Goal: Contribute content: Contribute content

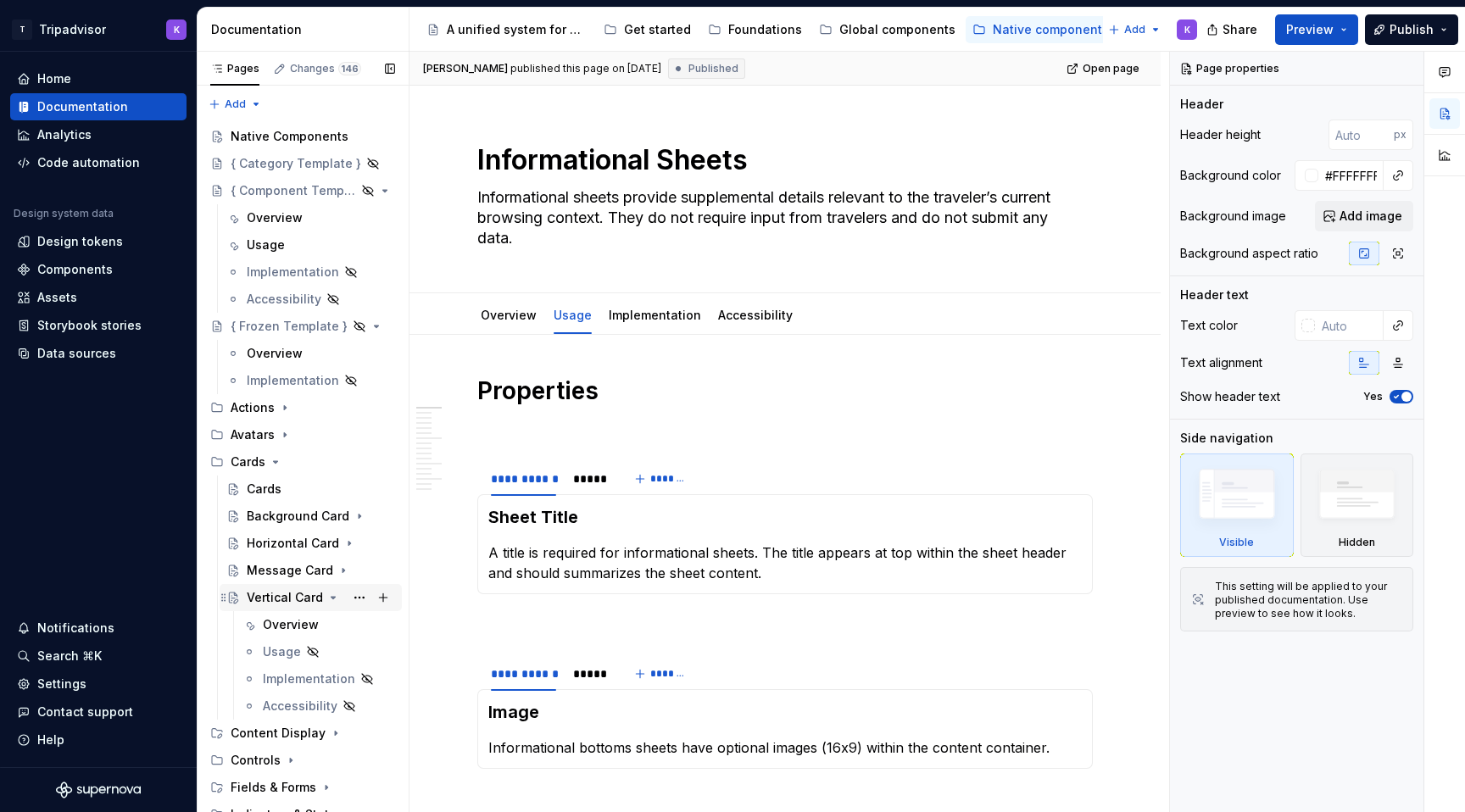
click at [330, 595] on icon "Page tree" at bounding box center [333, 597] width 14 height 14
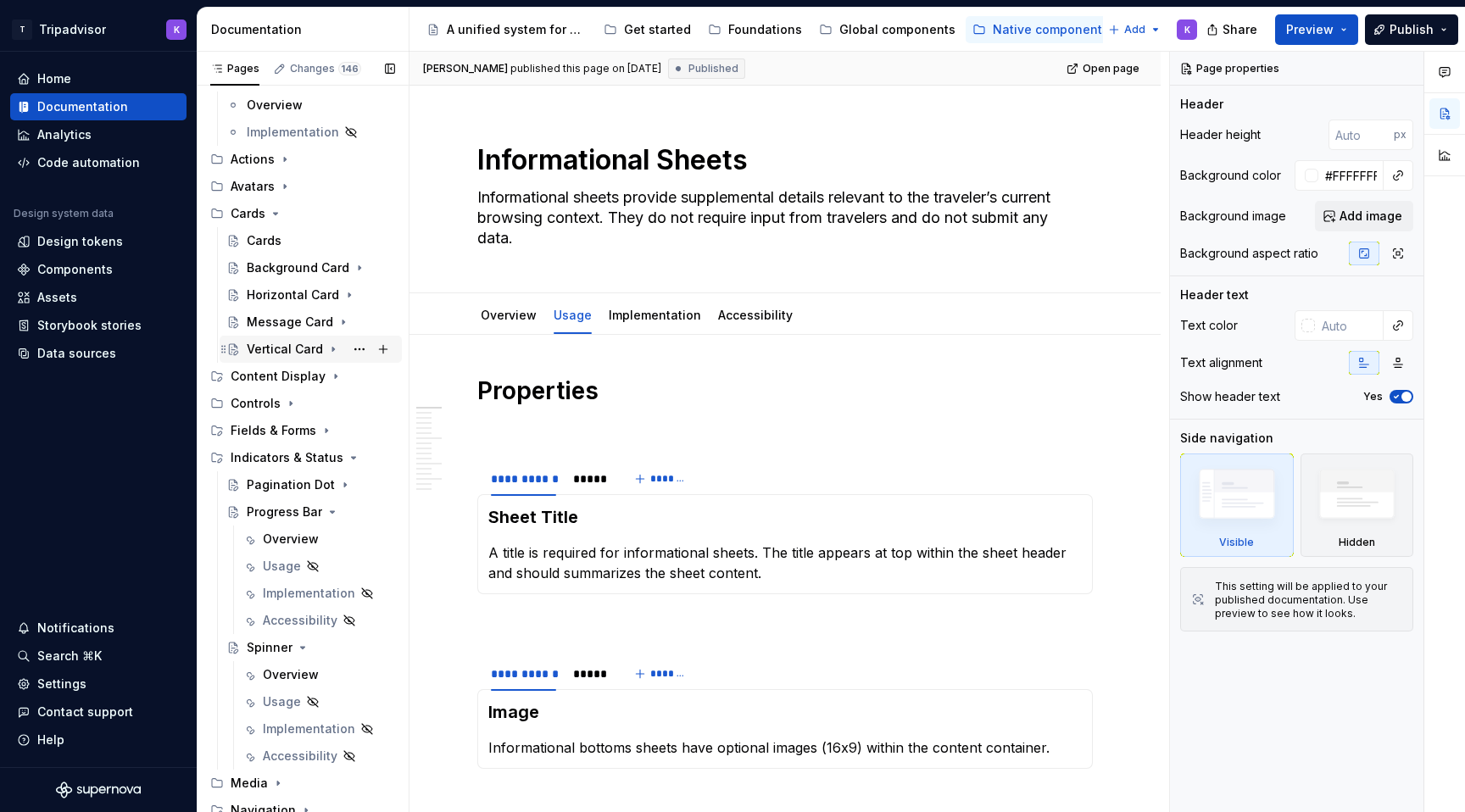
scroll to position [427, 0]
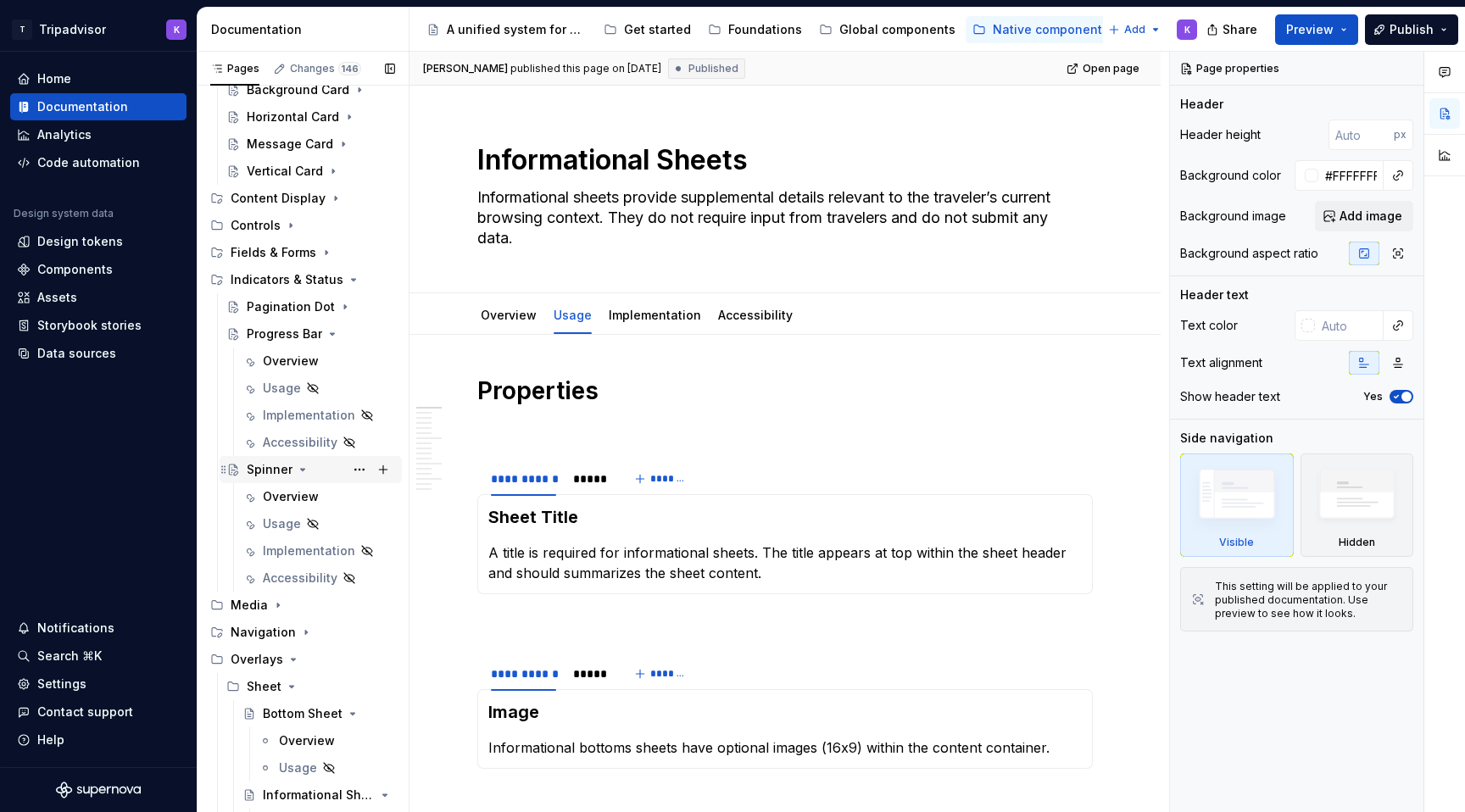
click at [303, 475] on icon "Page tree" at bounding box center [303, 469] width 14 height 14
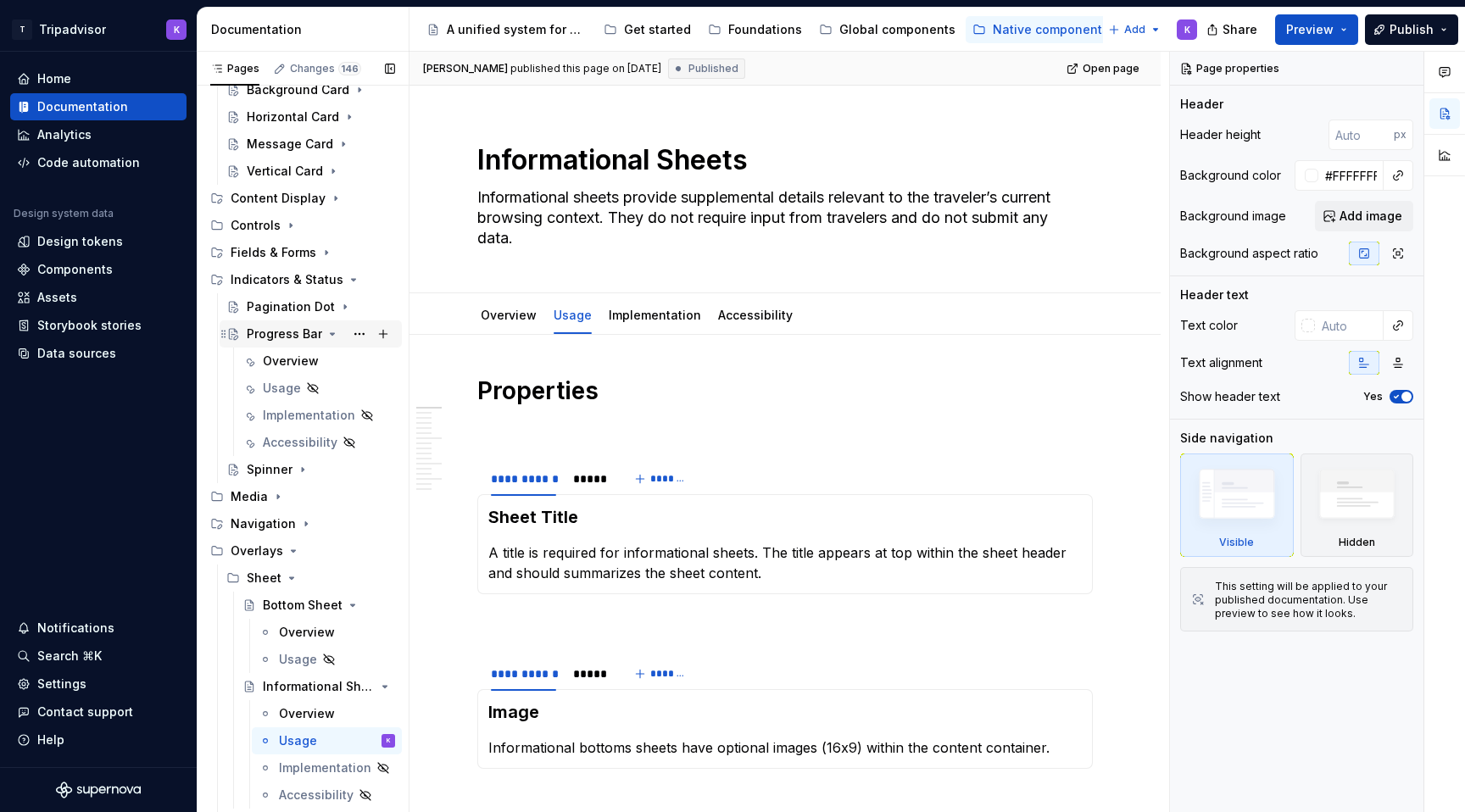
click at [331, 333] on icon "Page tree" at bounding box center [332, 334] width 5 height 2
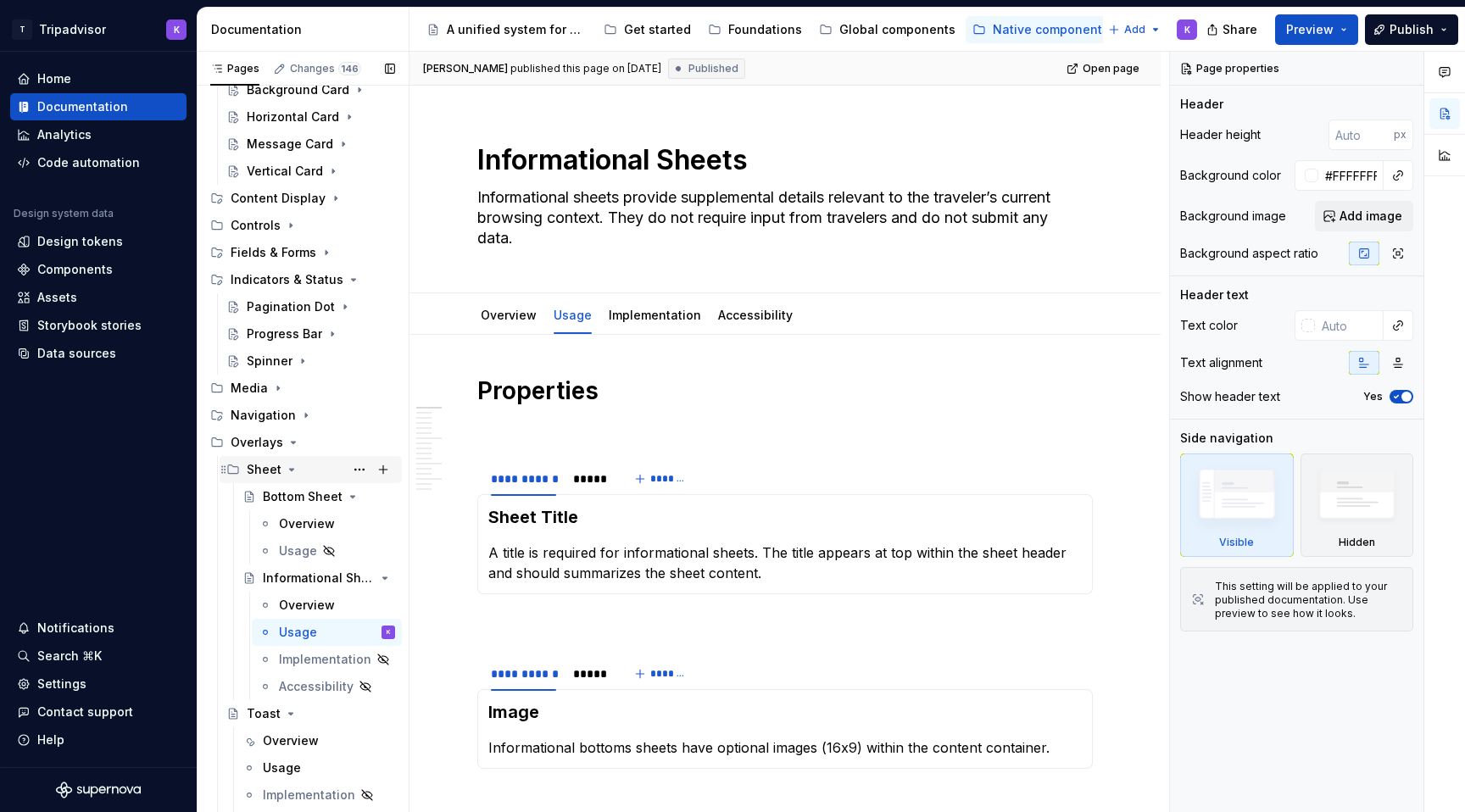
click at [289, 472] on icon "Page tree" at bounding box center [291, 469] width 14 height 14
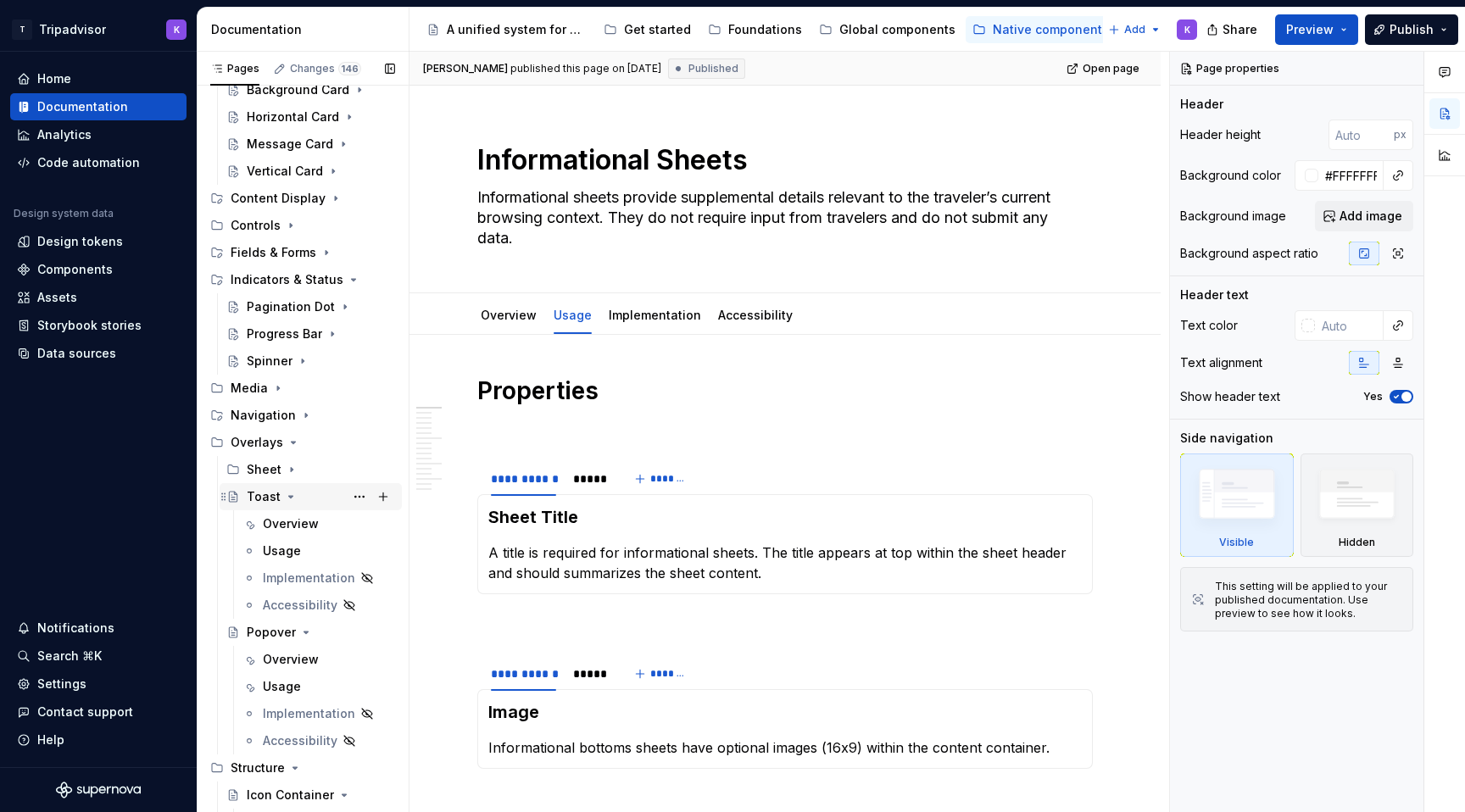
click at [289, 501] on icon "Page tree" at bounding box center [290, 497] width 14 height 14
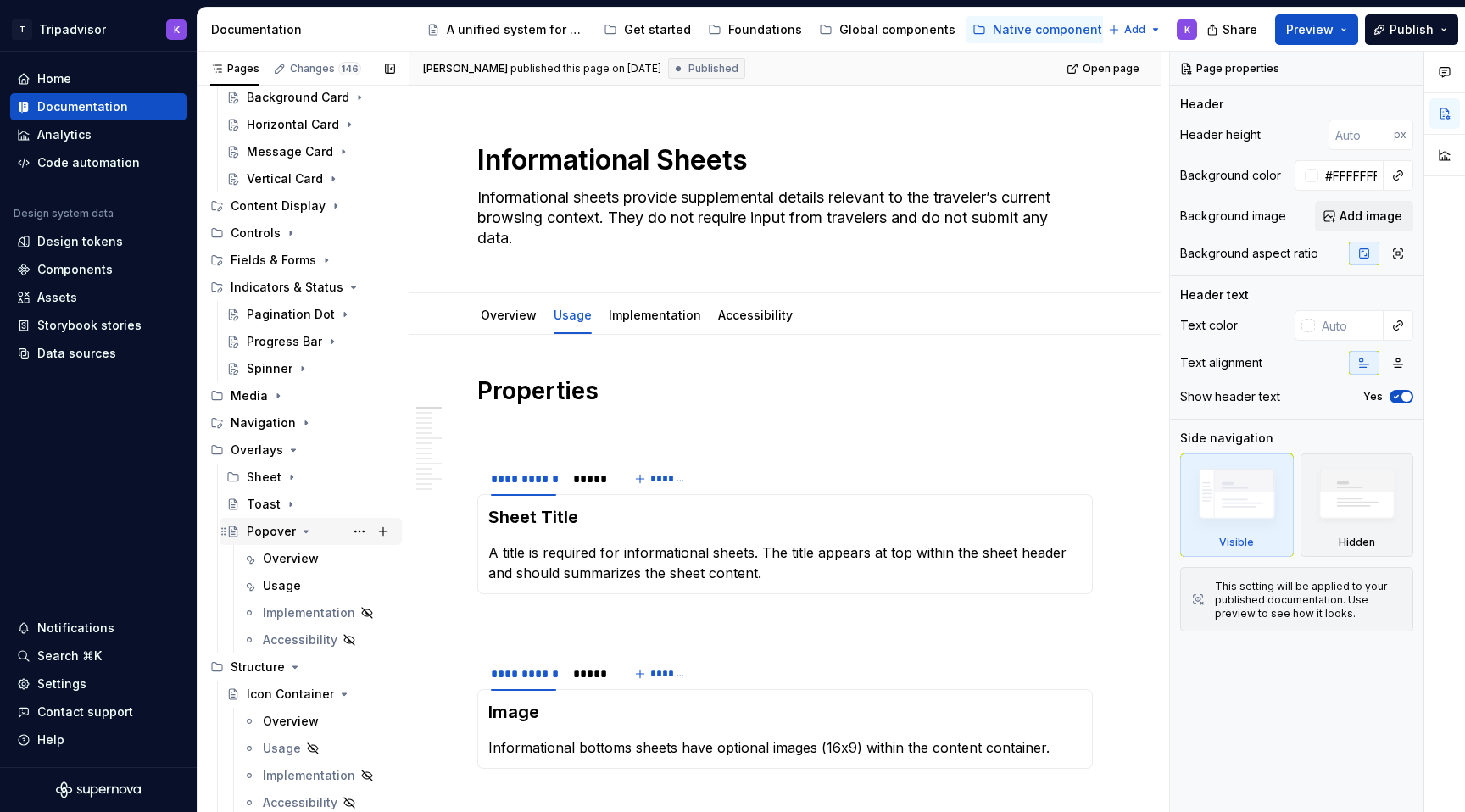
click at [304, 538] on icon "Page tree" at bounding box center [306, 531] width 14 height 14
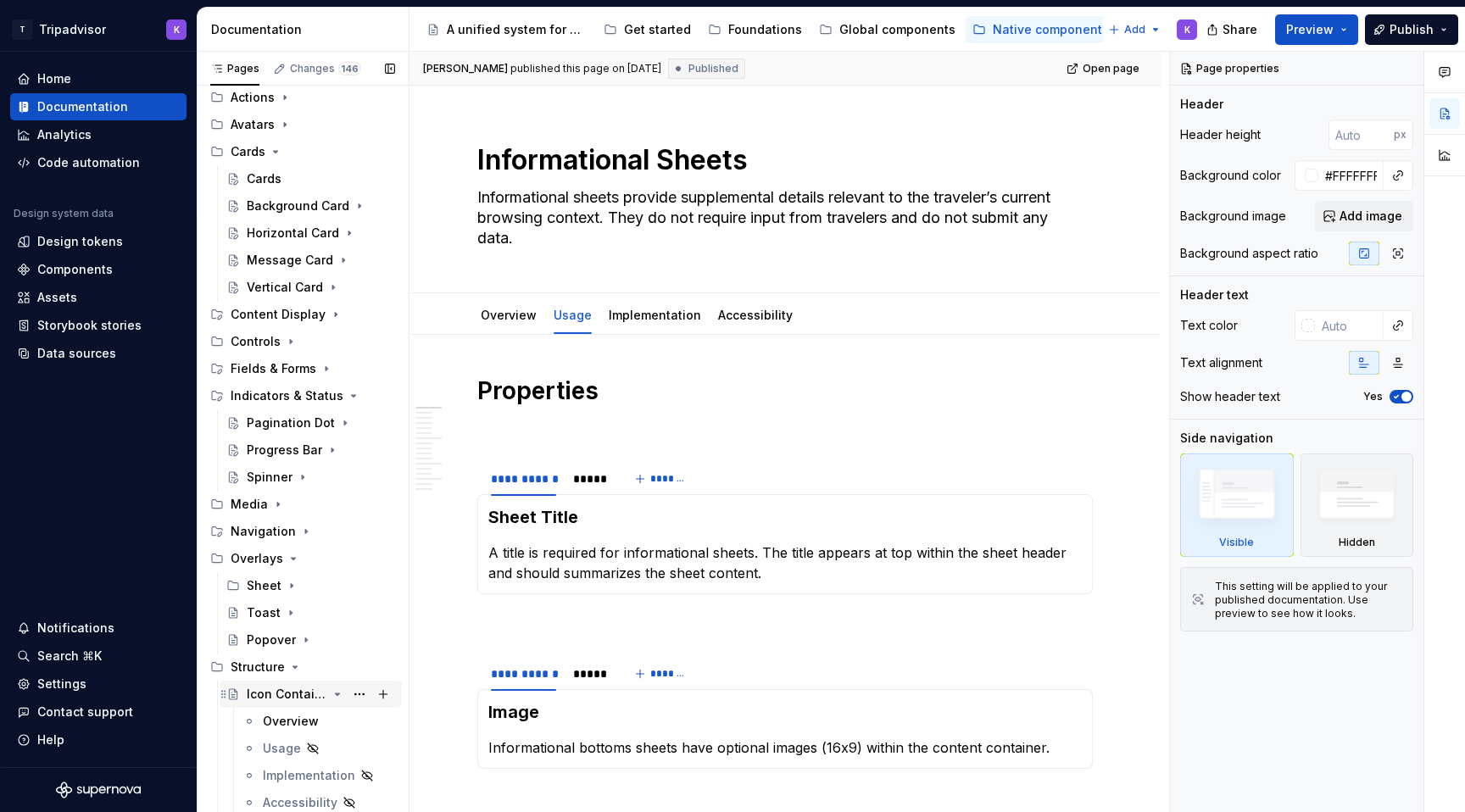
click at [341, 698] on icon "Page tree" at bounding box center [337, 694] width 14 height 14
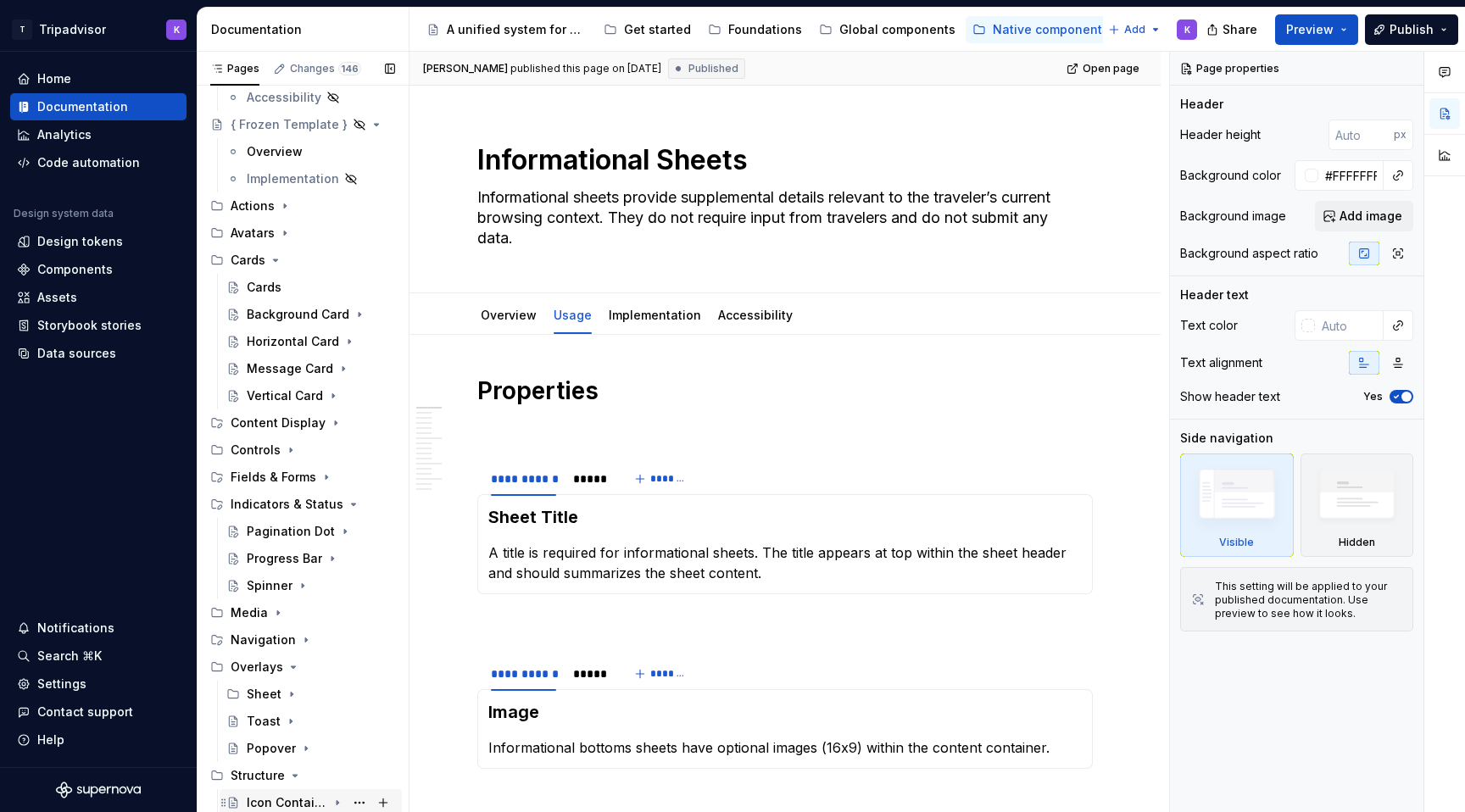
scroll to position [202, 0]
click at [291, 673] on icon "Page tree" at bounding box center [293, 667] width 14 height 14
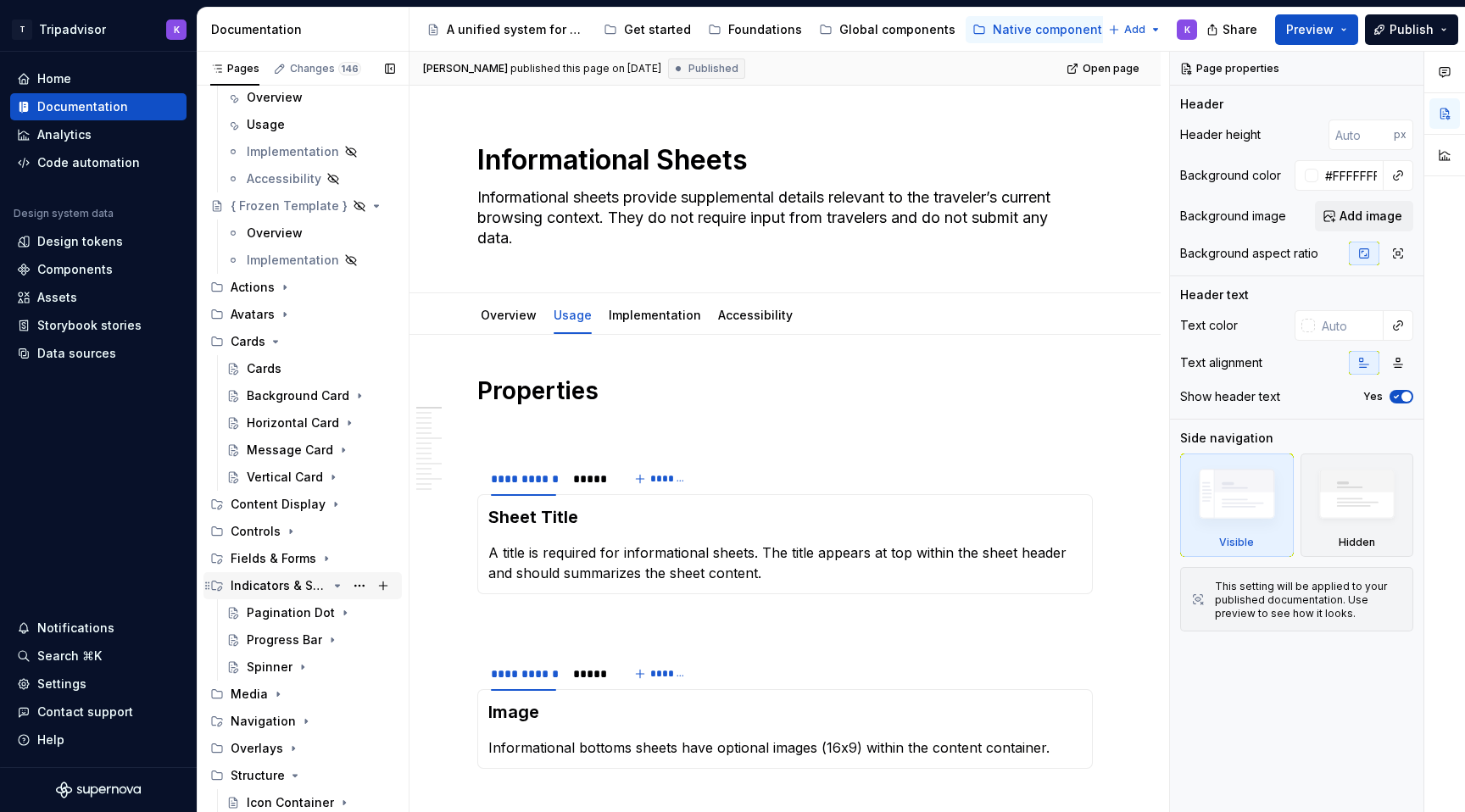
click at [337, 588] on icon "Page tree" at bounding box center [337, 585] width 14 height 14
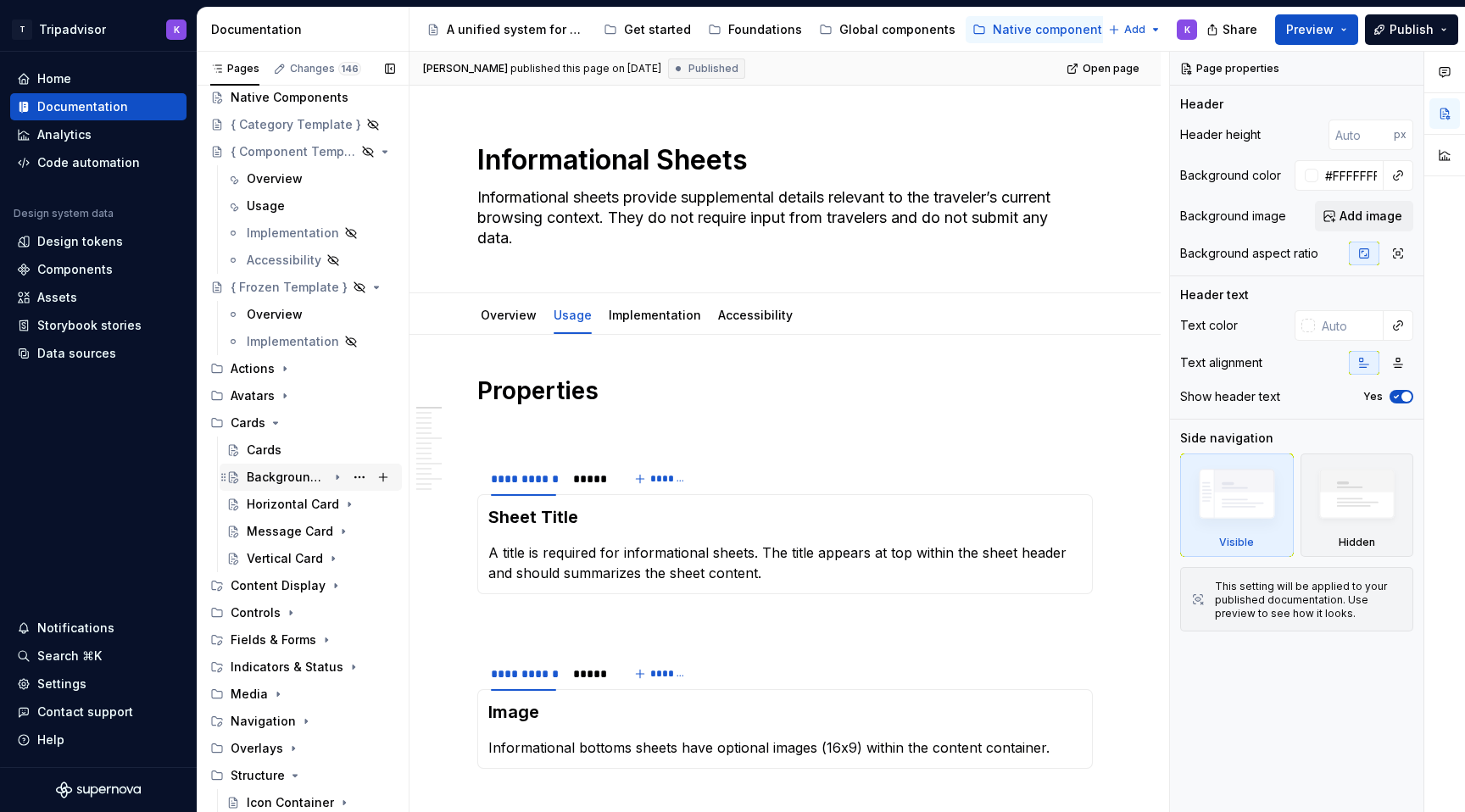
scroll to position [0, 0]
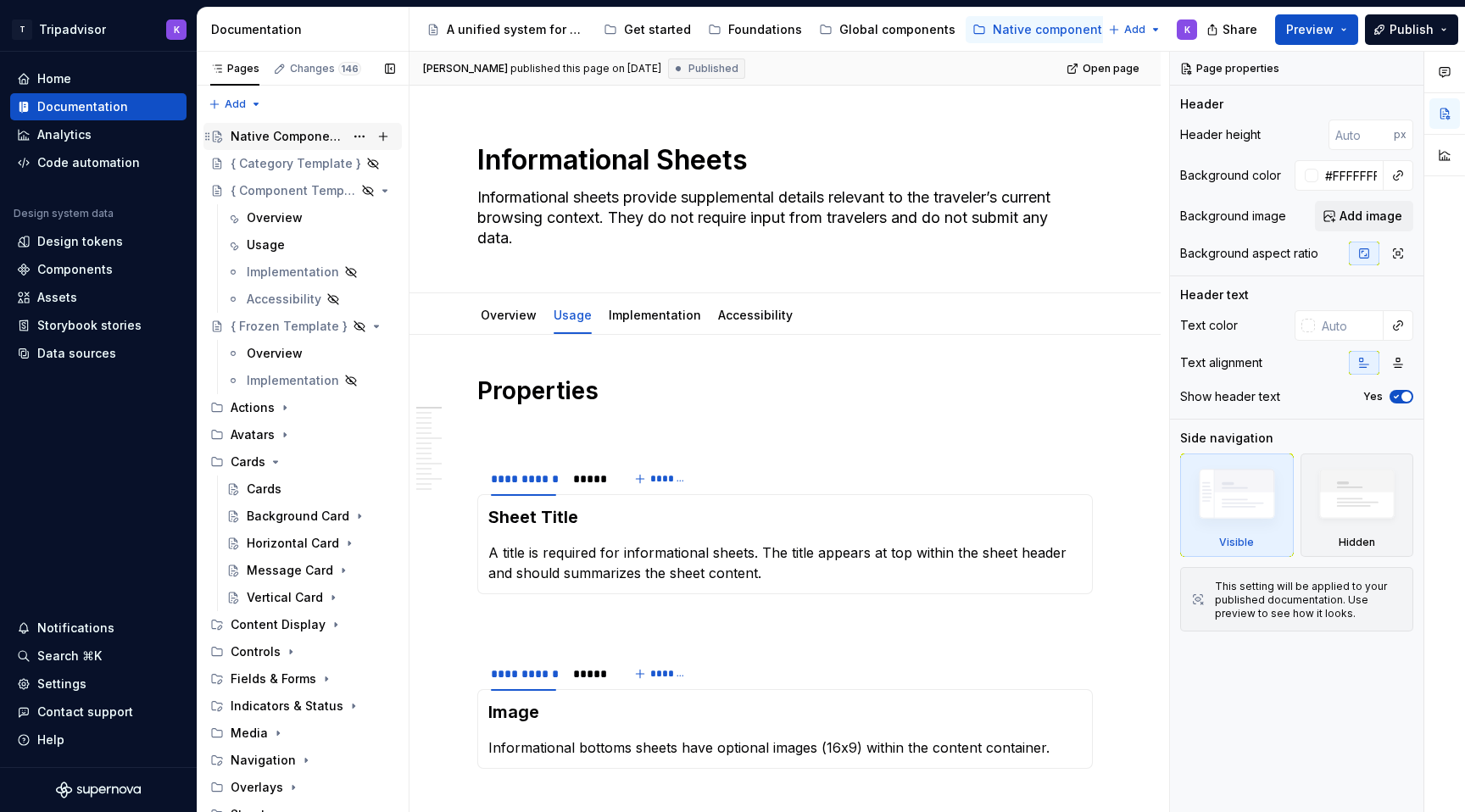
click at [278, 138] on div "Native Components" at bounding box center [288, 136] width 114 height 17
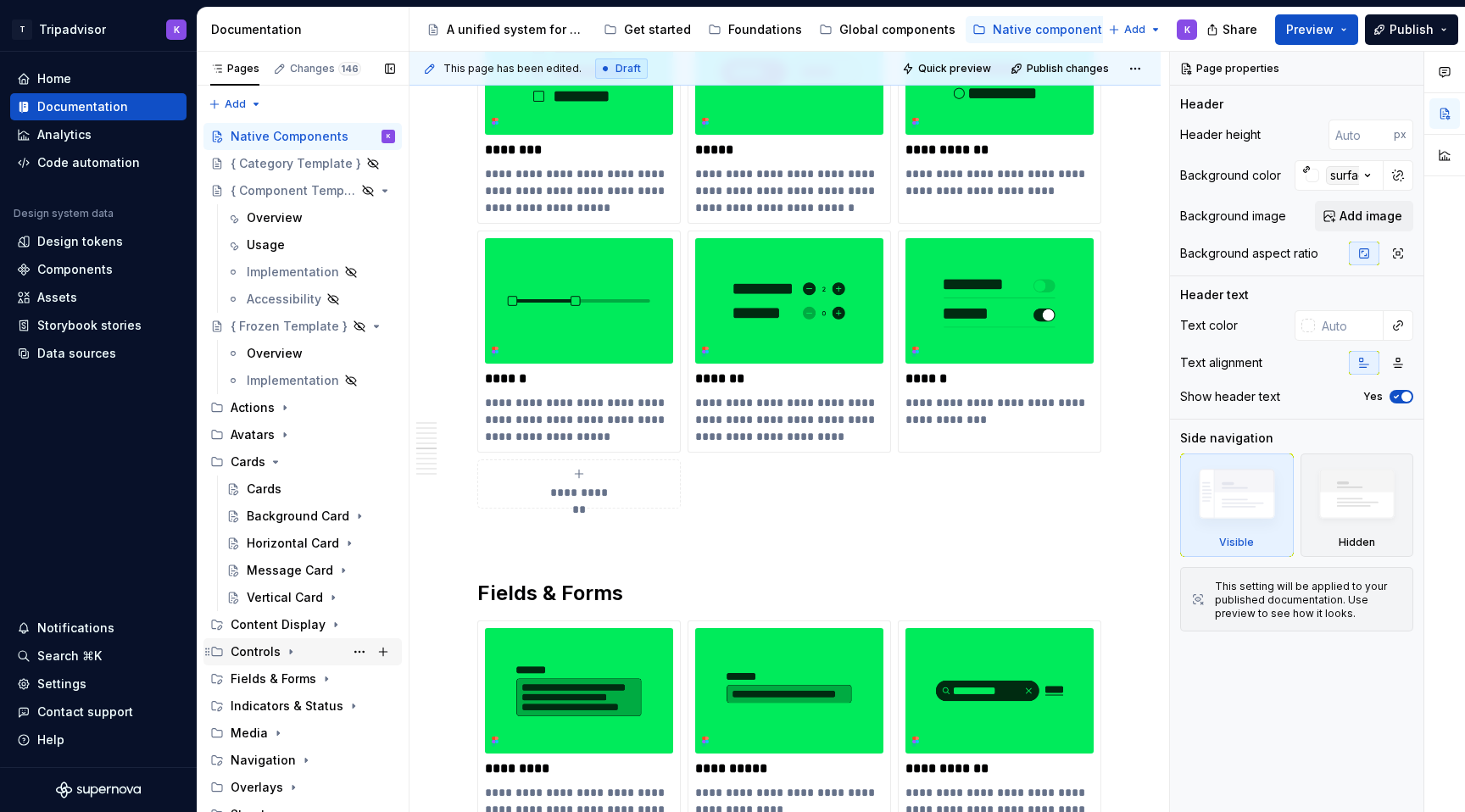
scroll to position [39, 0]
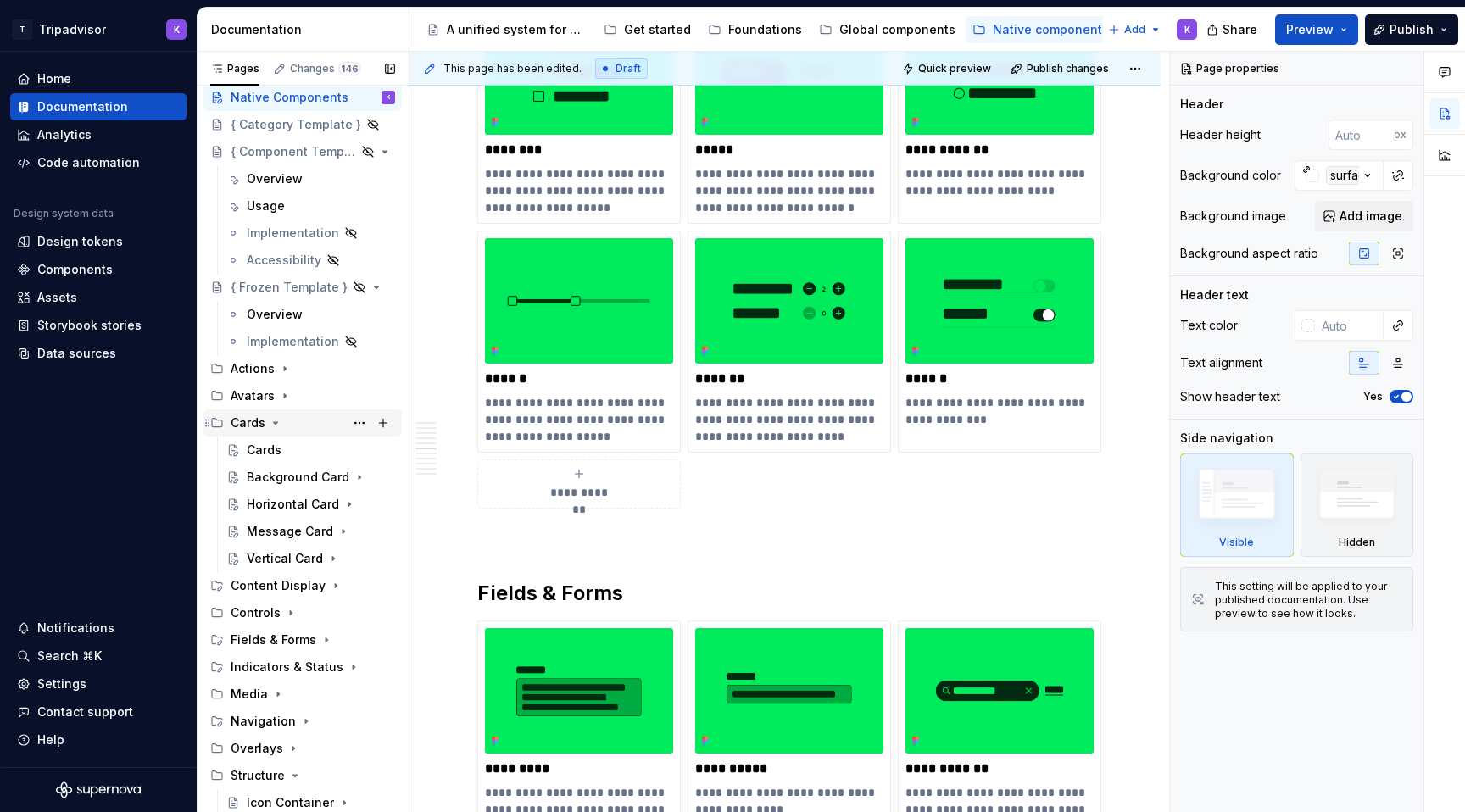
click at [272, 420] on icon "Page tree" at bounding box center [275, 423] width 14 height 14
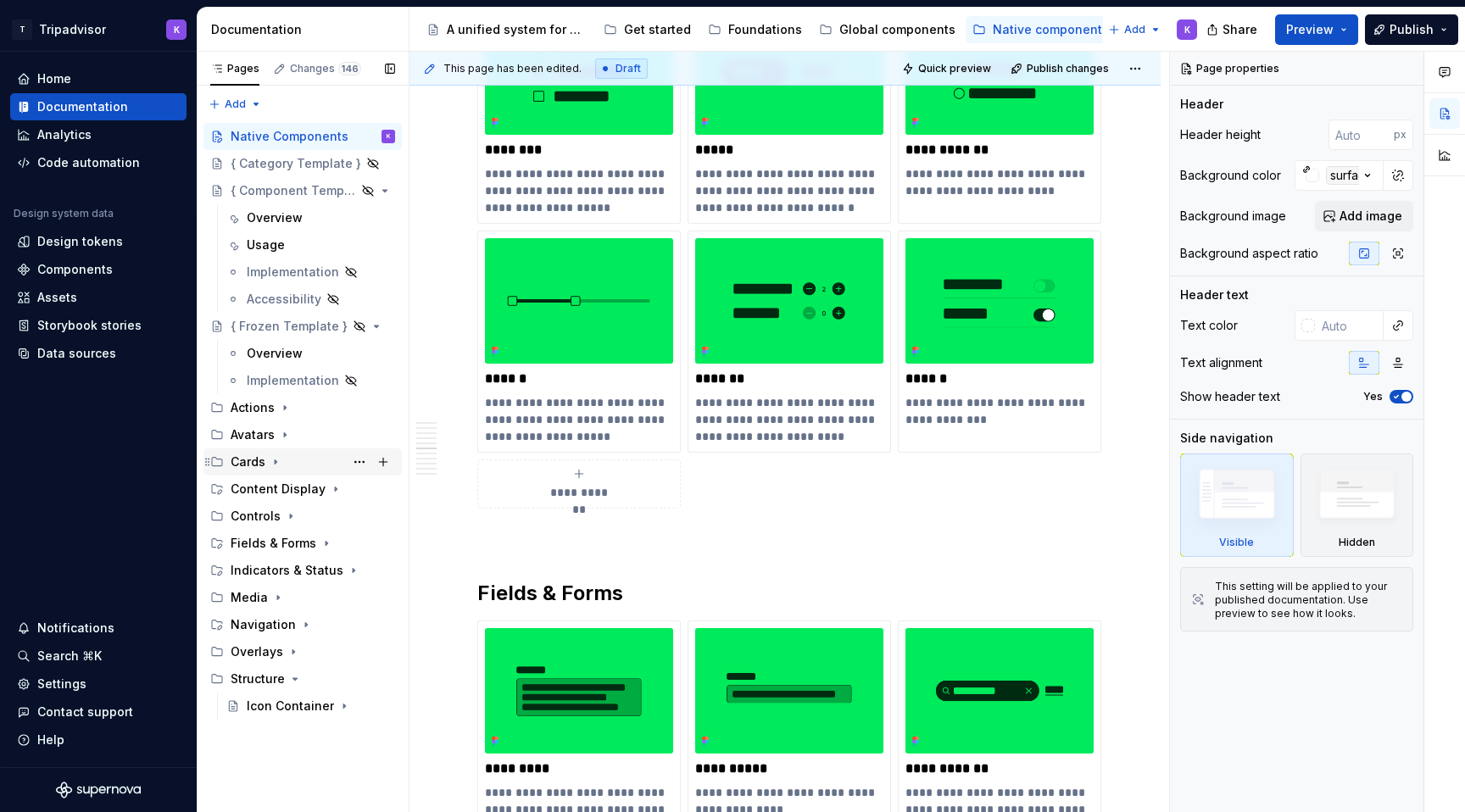
scroll to position [0, 0]
click at [285, 512] on icon "Page tree" at bounding box center [290, 516] width 14 height 14
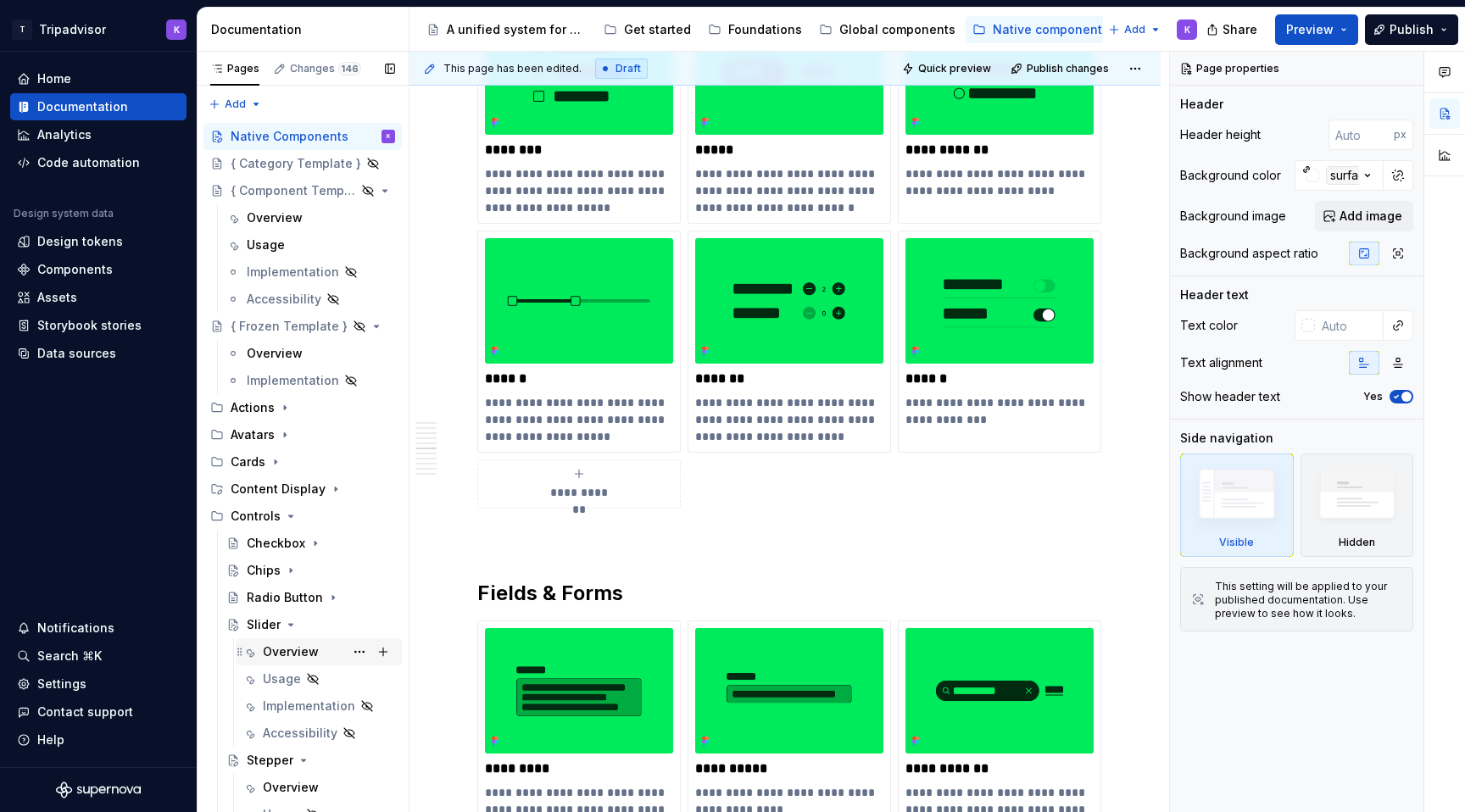
click at [289, 648] on div "Overview" at bounding box center [291, 651] width 56 height 17
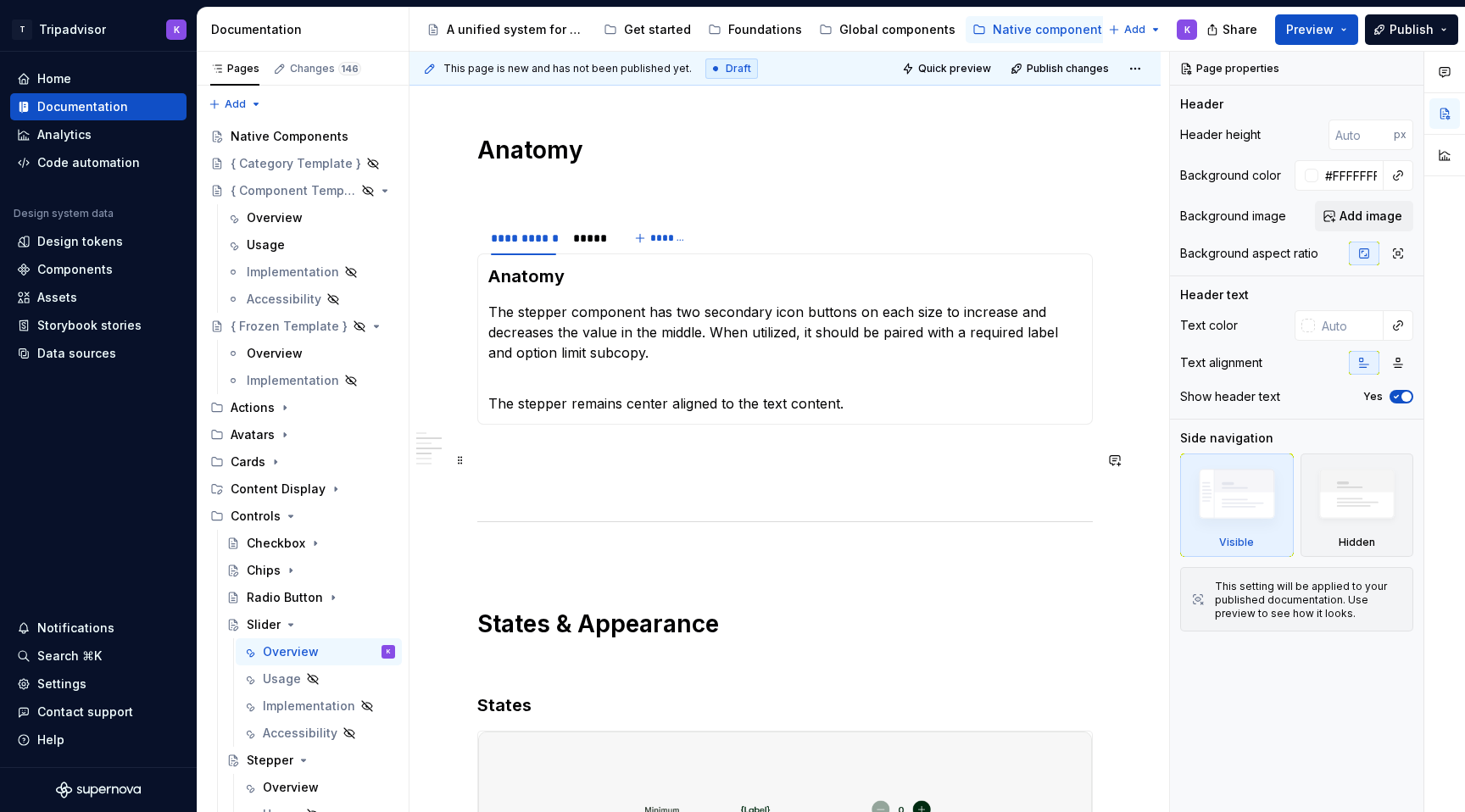
scroll to position [1172, 0]
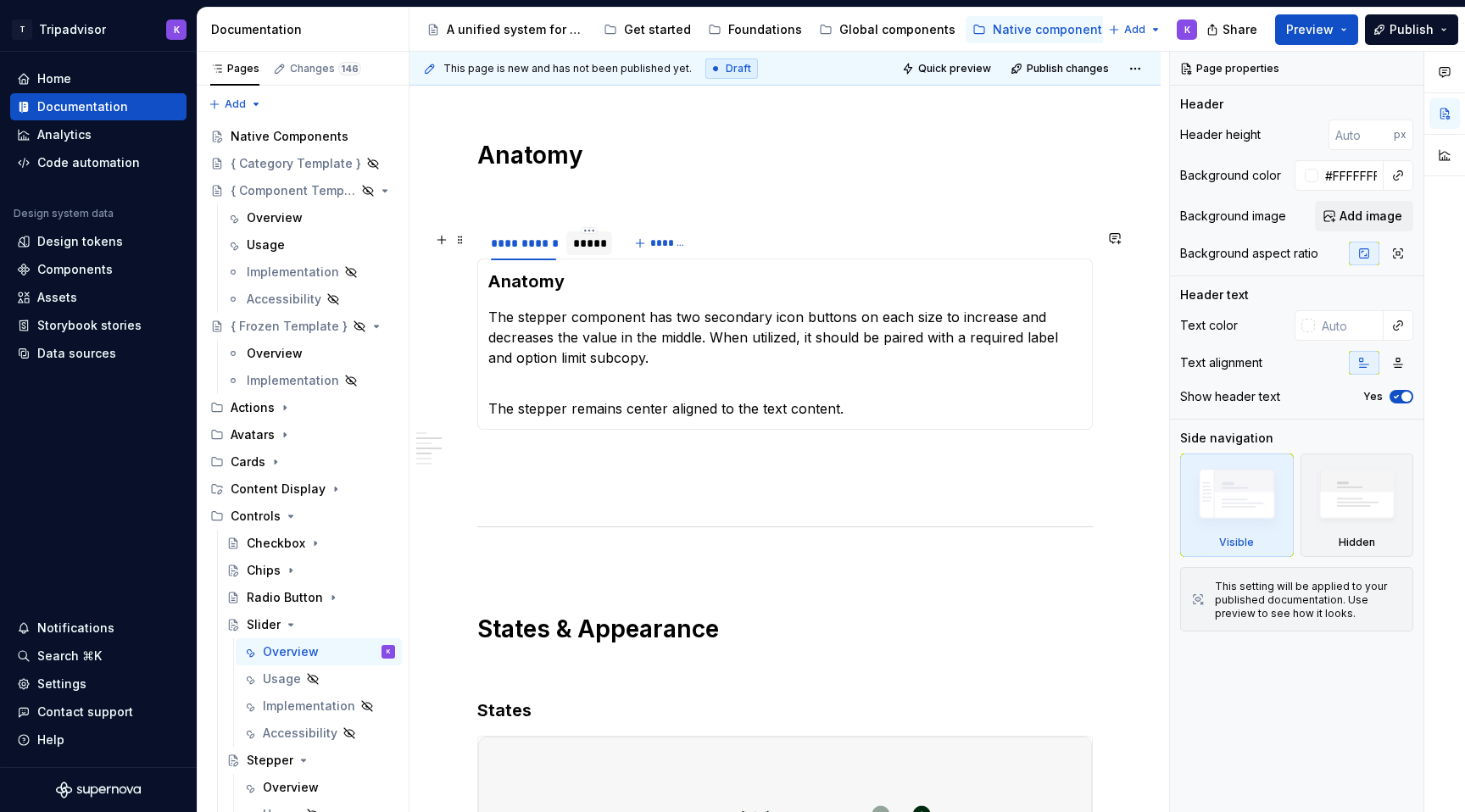
click at [585, 257] on div "*****" at bounding box center [589, 243] width 46 height 27
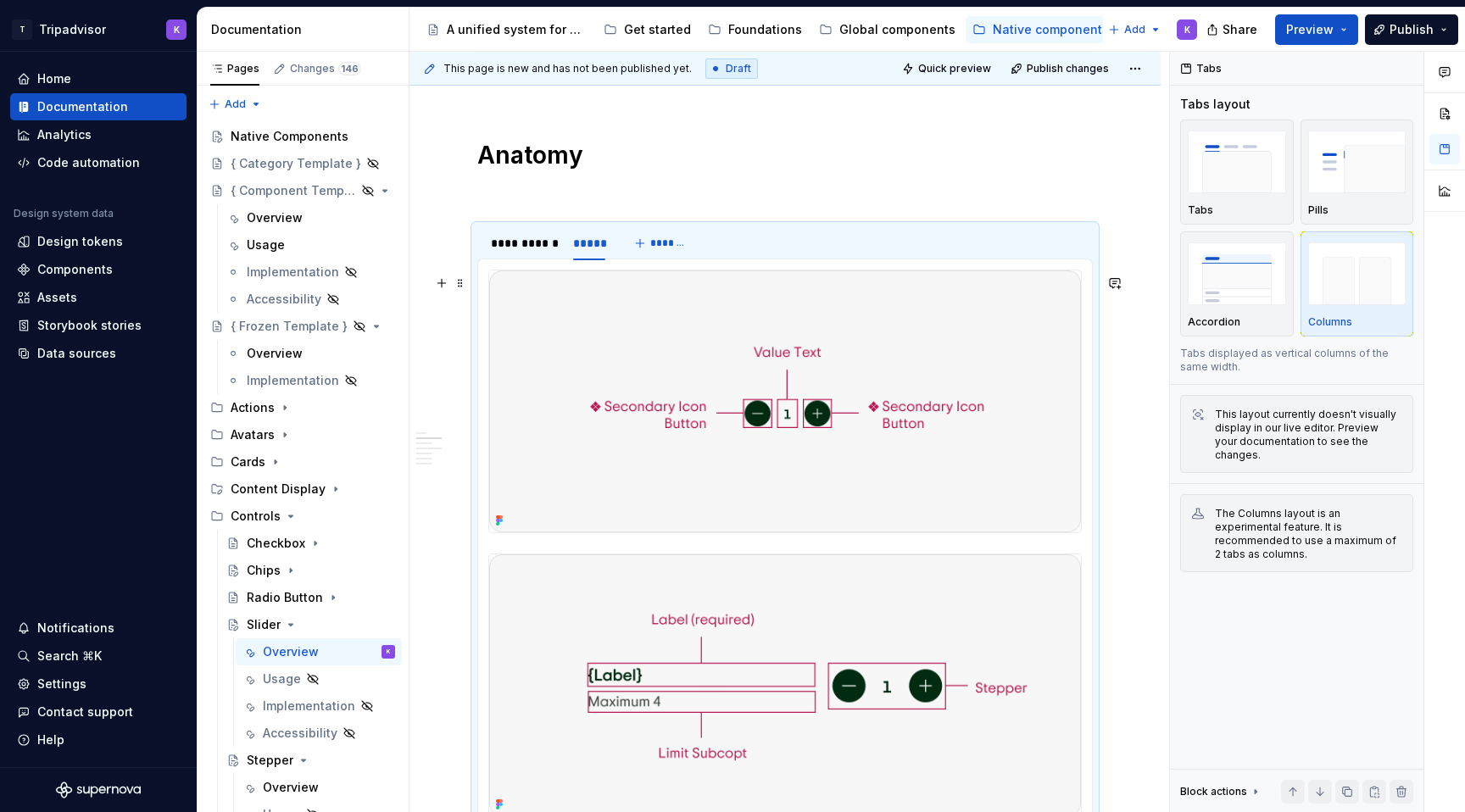
click at [708, 352] on img at bounding box center [785, 401] width 592 height 262
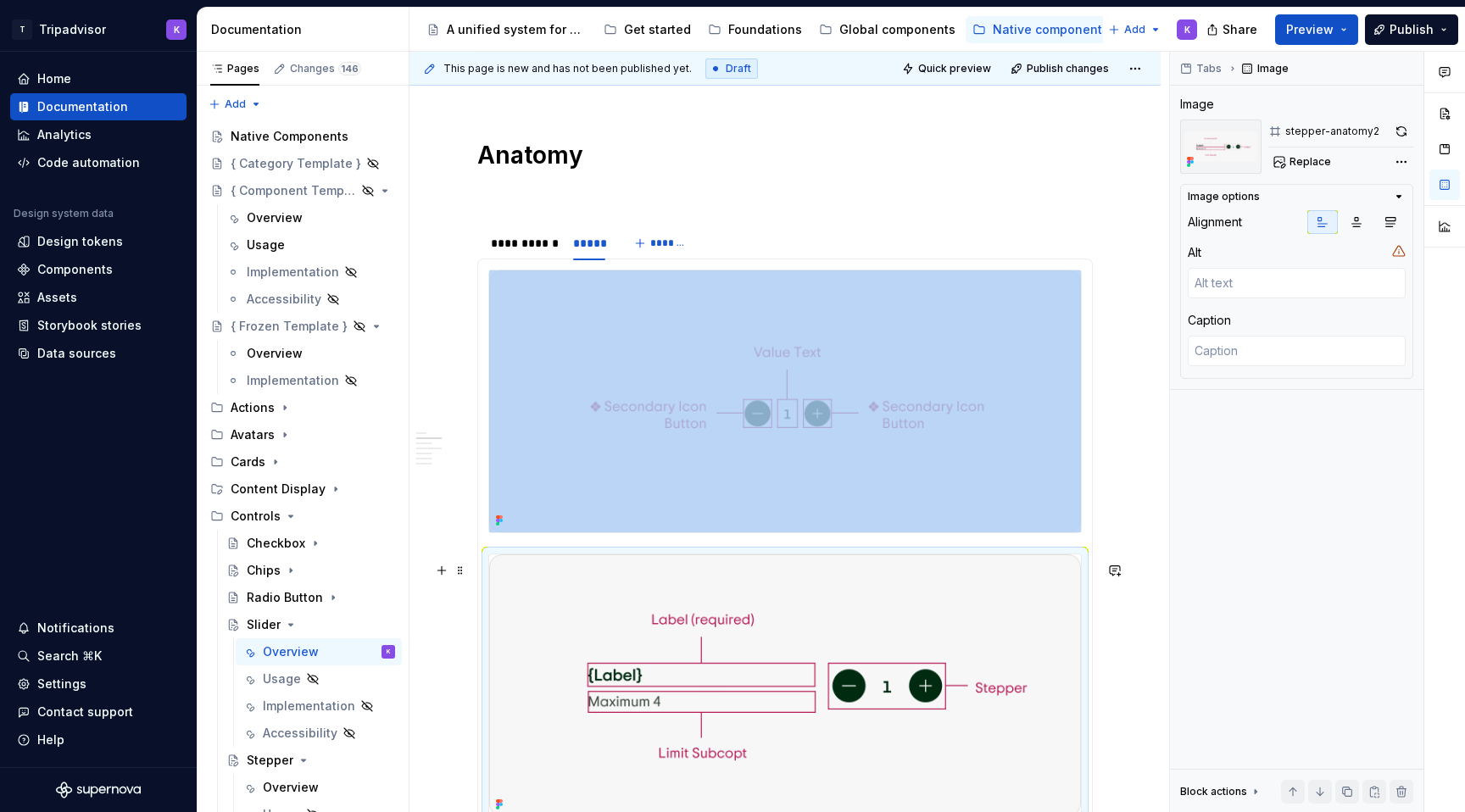
click at [794, 641] on img at bounding box center [785, 685] width 592 height 262
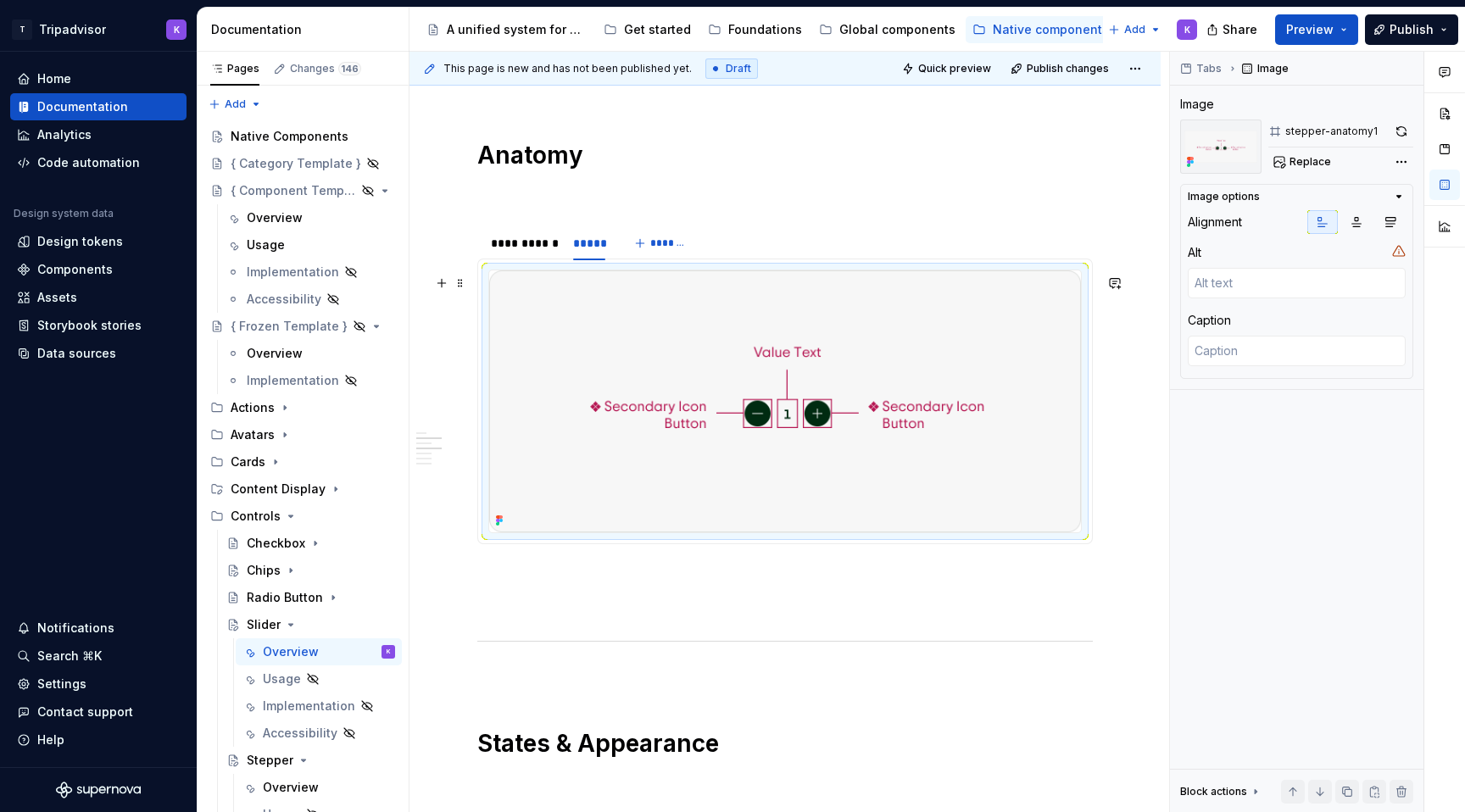
click at [798, 485] on img at bounding box center [785, 401] width 592 height 262
click at [1300, 156] on span "Replace" at bounding box center [1310, 161] width 42 height 14
type textarea "*"
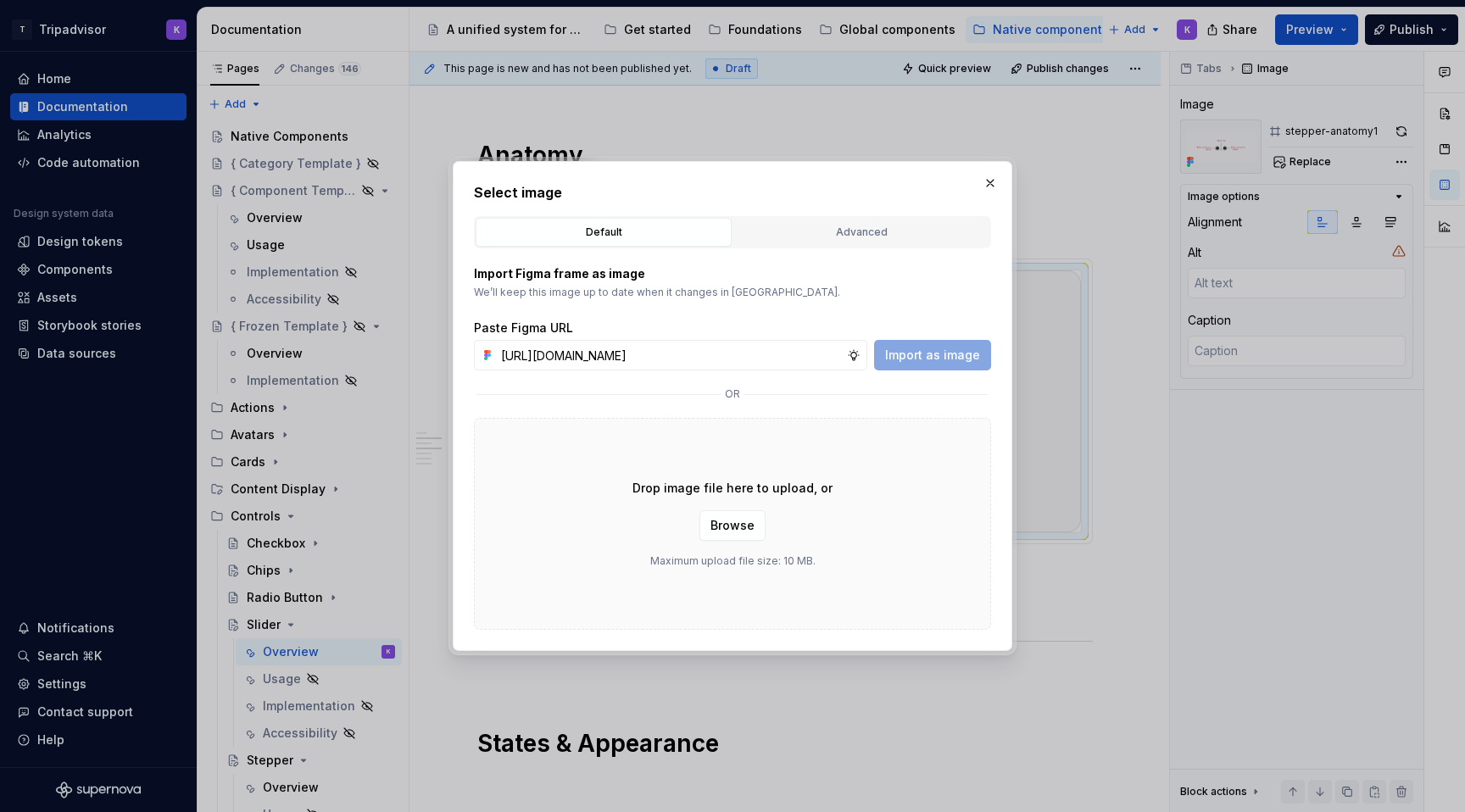
scroll to position [0, 442]
type input "[URL][DOMAIN_NAME]"
click at [965, 354] on span "Import as image" at bounding box center [933, 355] width 95 height 17
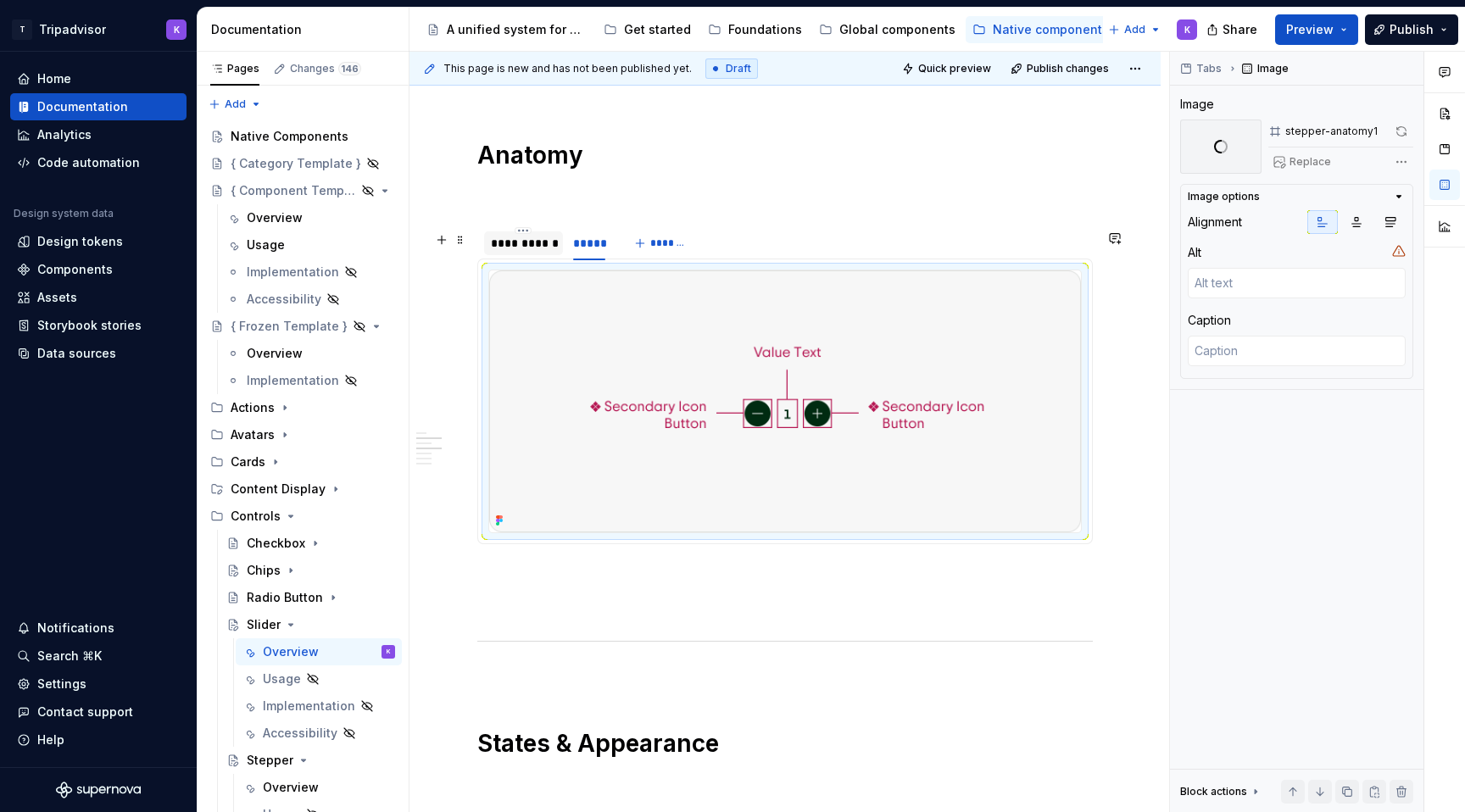
click at [515, 257] on div "**********" at bounding box center [524, 243] width 78 height 27
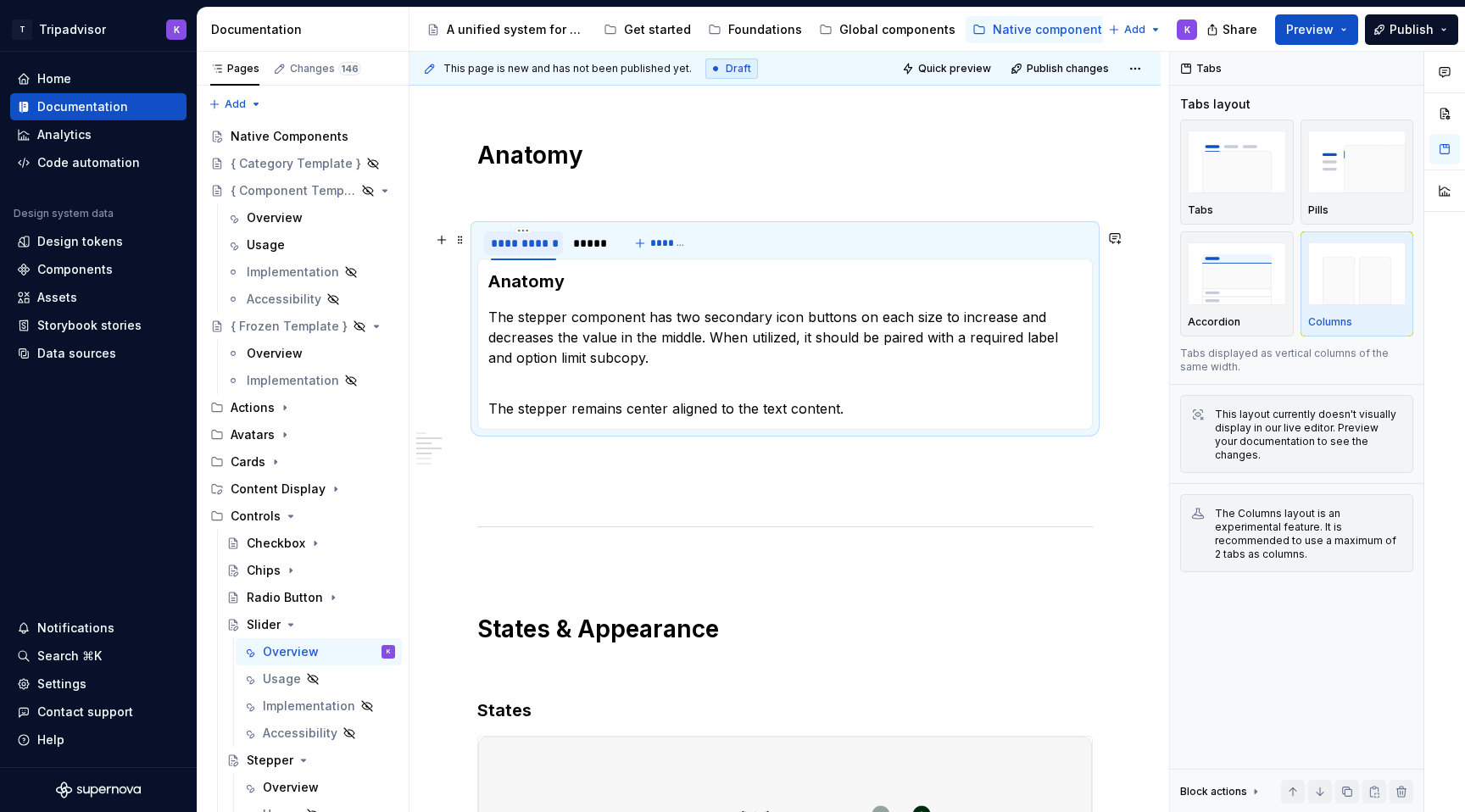
type textarea "*"
